Goal: Transaction & Acquisition: Purchase product/service

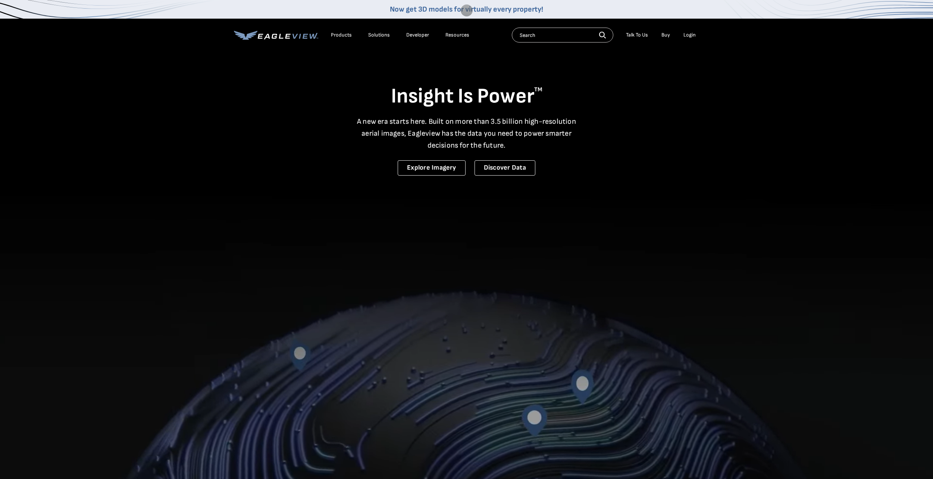
click at [755, 95] on video at bounding box center [466, 322] width 933 height 645
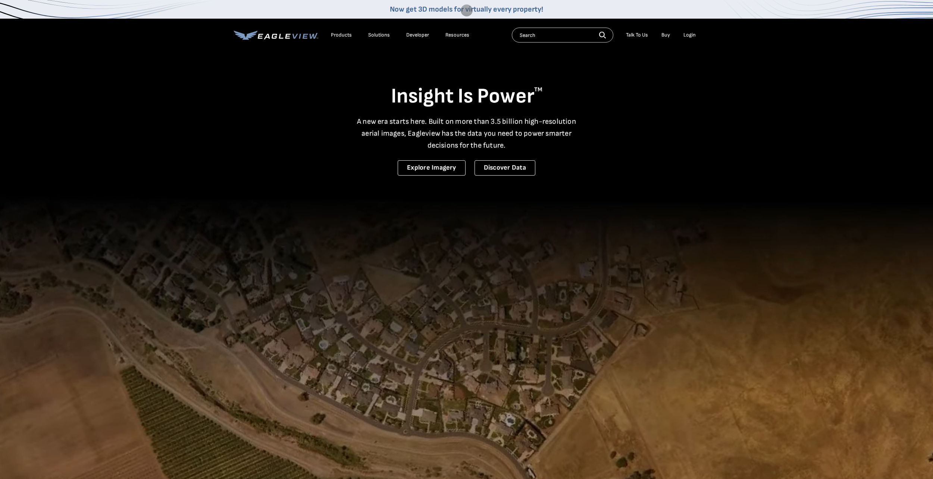
click at [693, 36] on div "Login" at bounding box center [689, 35] width 12 height 7
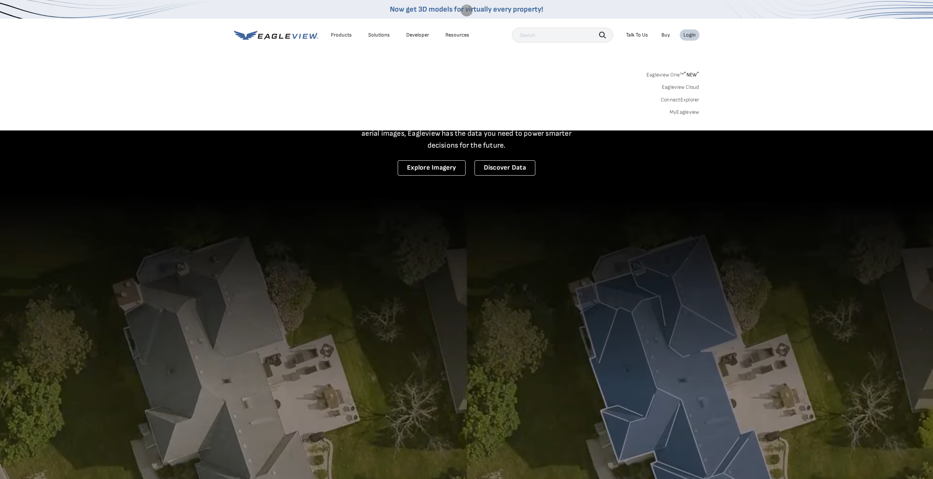
click at [688, 113] on link "MyEagleview" at bounding box center [685, 112] width 30 height 7
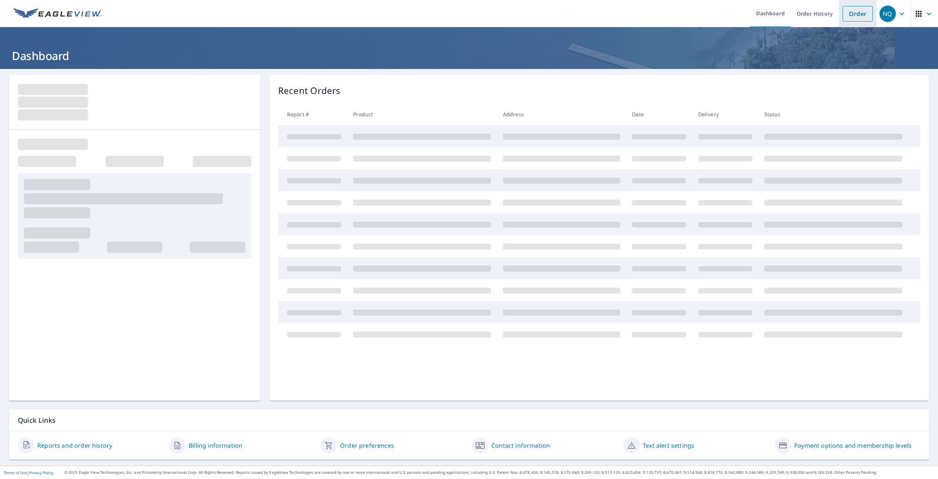
click at [847, 13] on link "Order" at bounding box center [858, 14] width 30 height 16
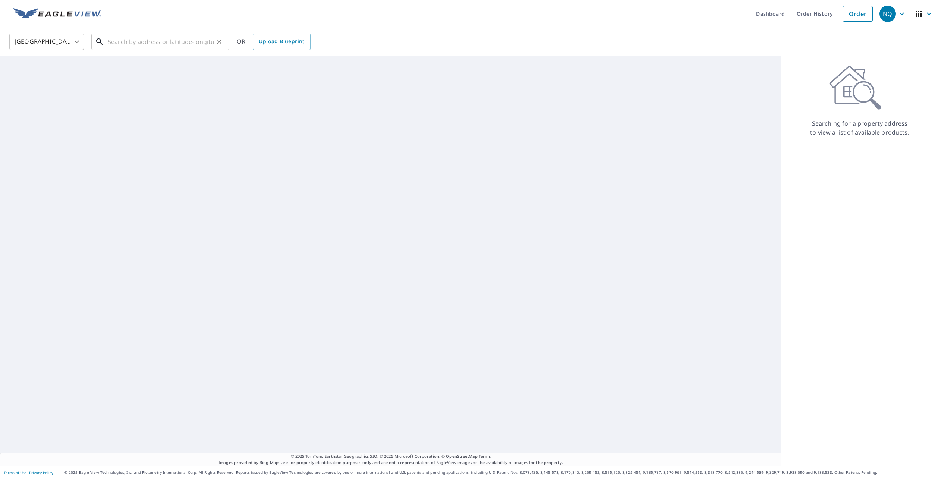
click at [173, 38] on input "text" at bounding box center [161, 41] width 106 height 21
paste input "16951 Watering Oaks Ln Houston"
click at [145, 71] on p "Houston, TX 77083" at bounding box center [164, 71] width 117 height 7
type input "16951 Watering Oaks Ln Houston, TX 77083"
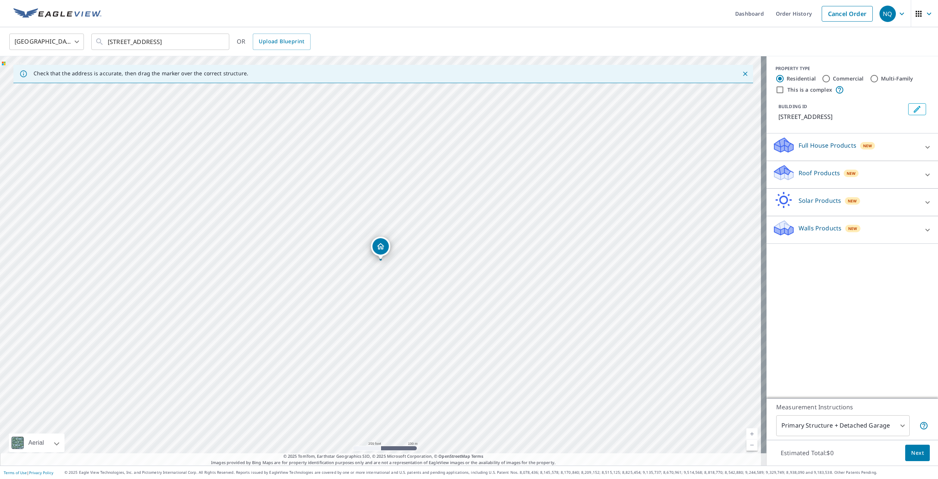
click at [819, 175] on div "Roof Products New" at bounding box center [846, 174] width 146 height 21
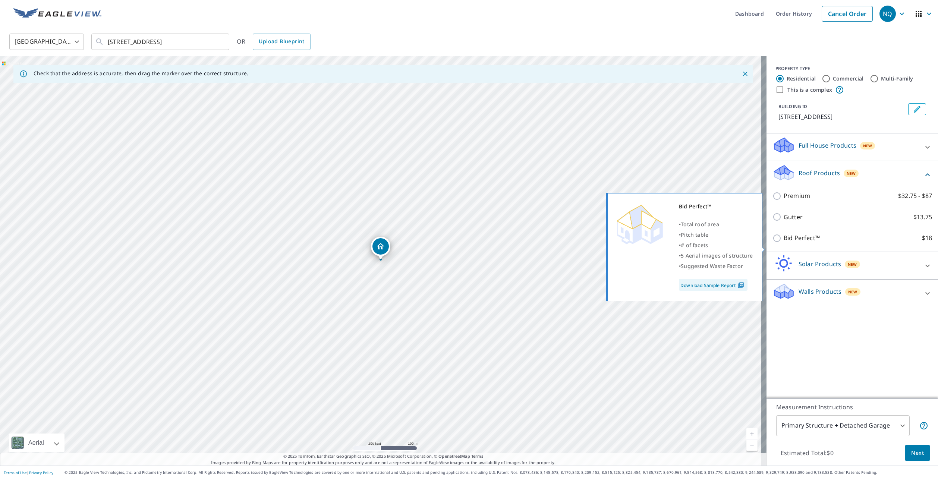
click at [801, 243] on p "Bid Perfect™" at bounding box center [802, 237] width 36 height 9
click at [784, 243] on input "Bid Perfect™ $18" at bounding box center [778, 238] width 11 height 9
checkbox input "true"
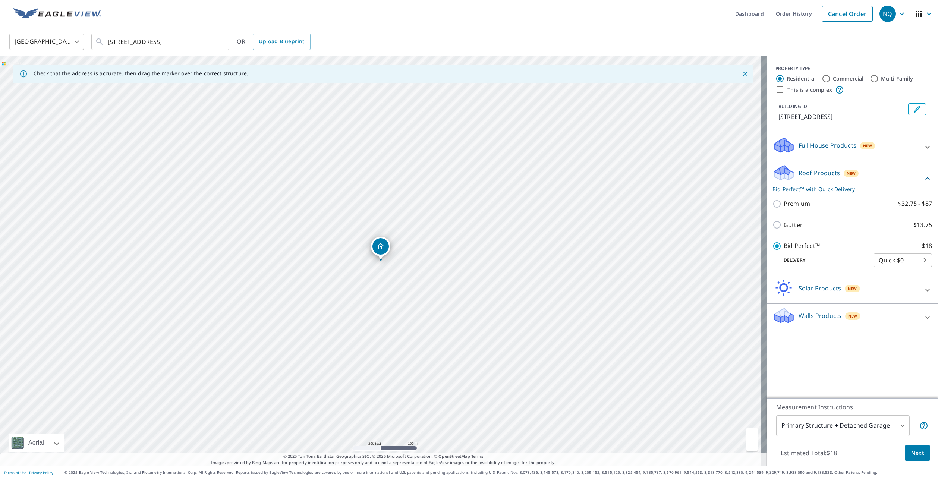
click at [916, 451] on span "Next" at bounding box center [918, 453] width 13 height 9
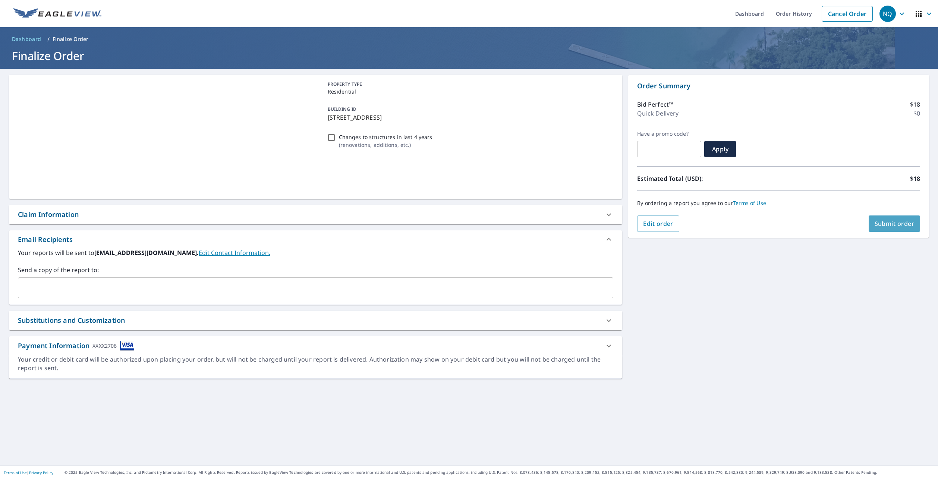
click at [882, 224] on span "Submit order" at bounding box center [895, 224] width 40 height 8
